Goal: Communication & Community: Participate in discussion

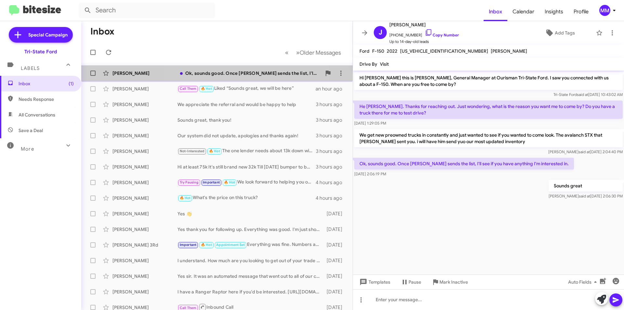
click at [249, 75] on div "Ok, sounds good. Once [PERSON_NAME] sends the list, I'll see if you have anythi…" at bounding box center [249, 73] width 144 height 7
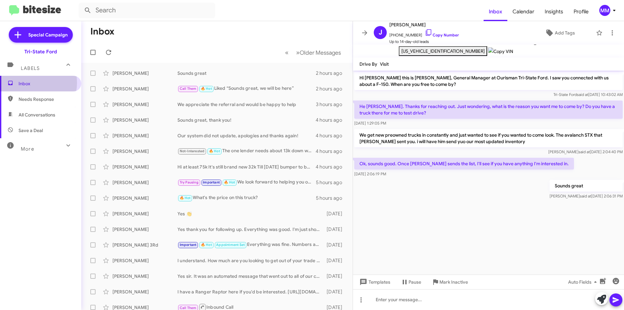
click at [29, 83] on span "Inbox" at bounding box center [46, 83] width 55 height 7
